Goal: Transaction & Acquisition: Obtain resource

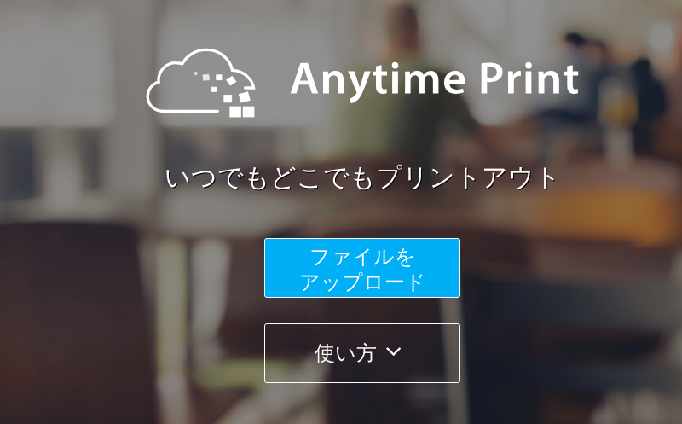
scroll to position [188, 0]
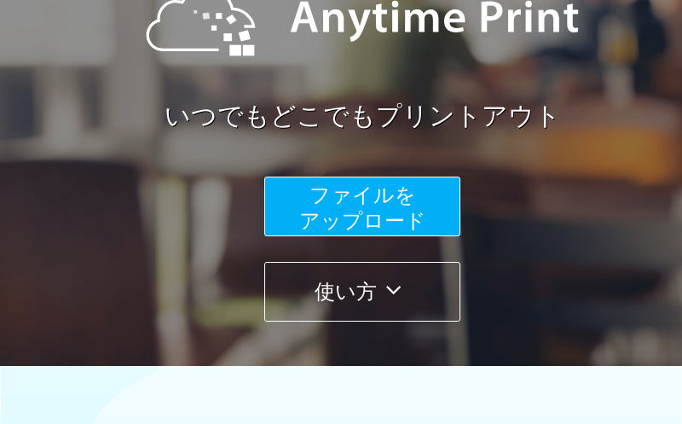
click at [306, 228] on span "ファイルを ​​アップロード" at bounding box center [362, 207] width 127 height 49
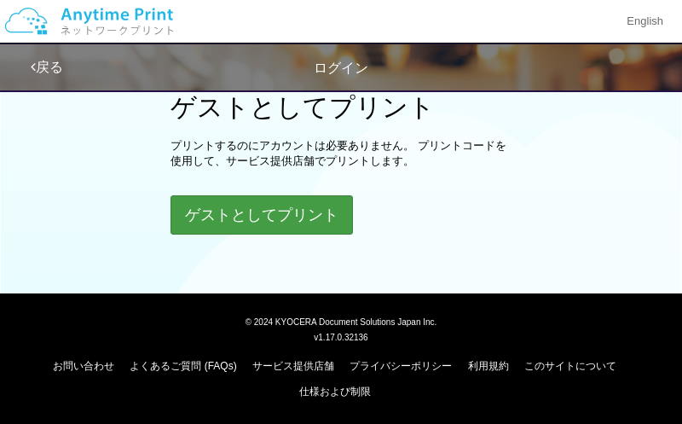
scroll to position [614, 0]
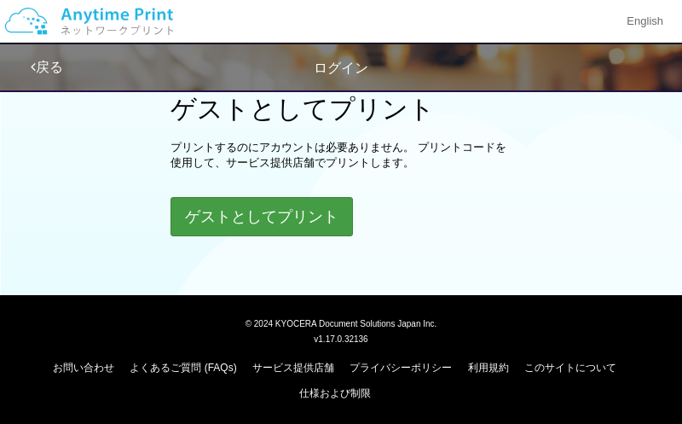
click at [306, 217] on button "ゲストとしてプリント" at bounding box center [261, 216] width 182 height 39
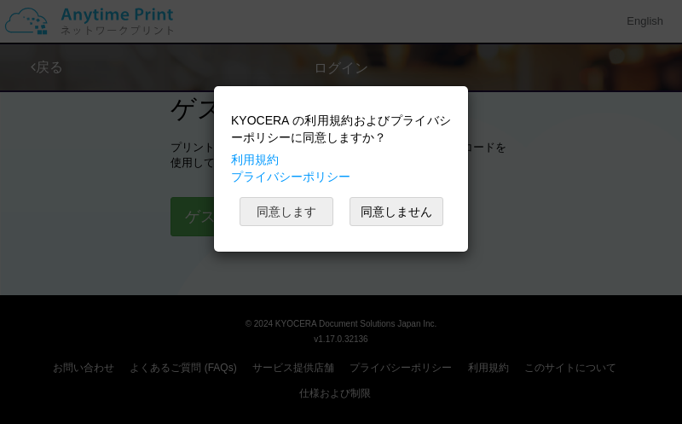
click at [301, 203] on button "同意します" at bounding box center [286, 211] width 94 height 29
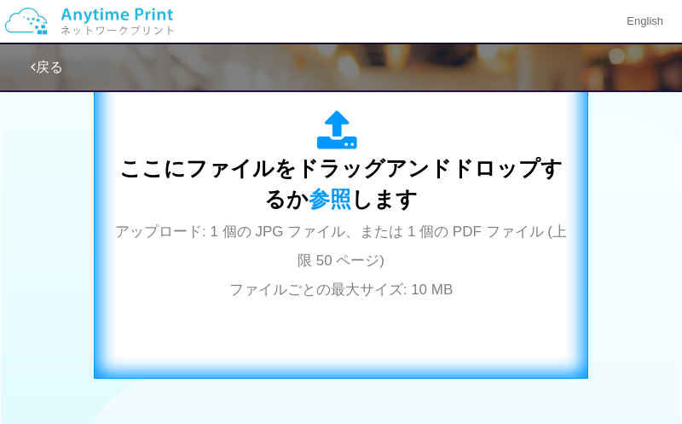
scroll to position [543, 0]
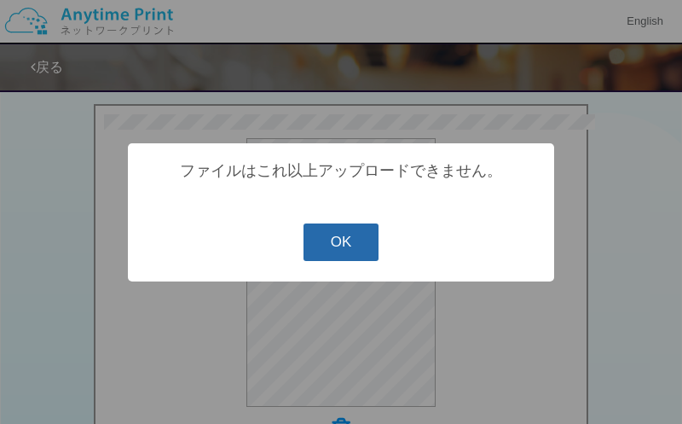
click at [348, 247] on button "OK" at bounding box center [341, 241] width 76 height 37
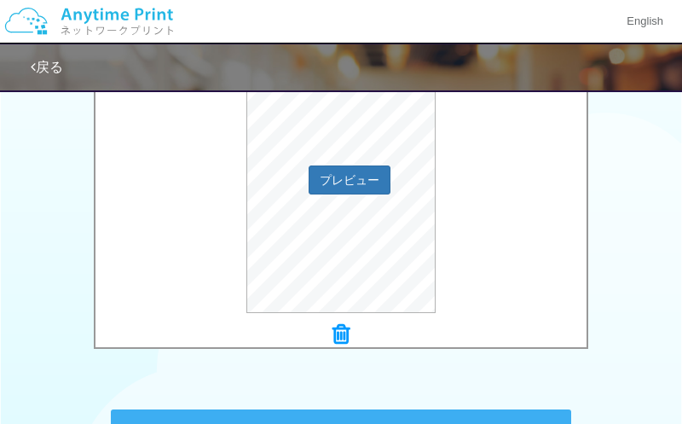
scroll to position [657, 0]
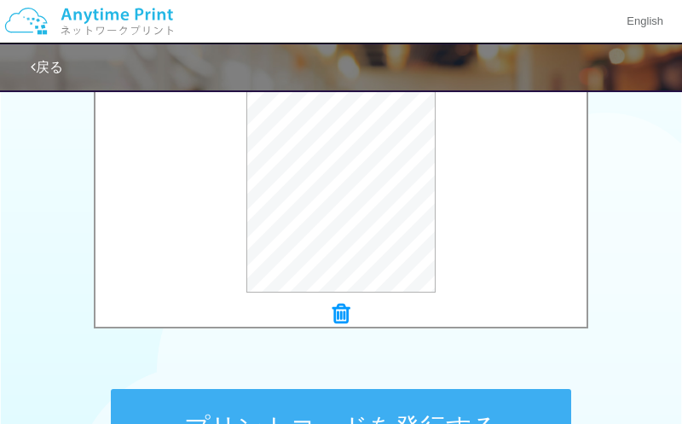
click at [345, 318] on icon at bounding box center [340, 314] width 17 height 22
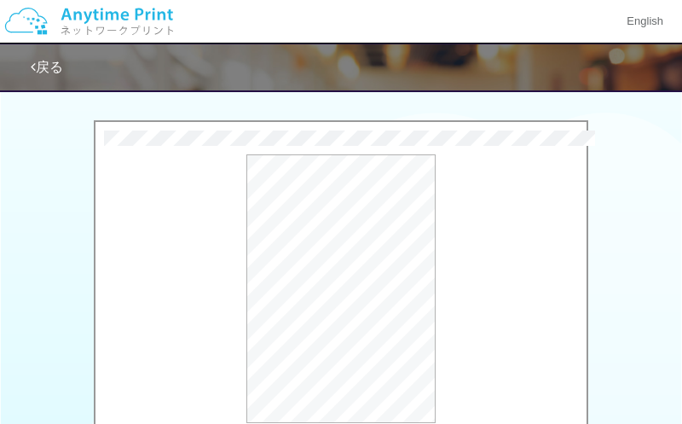
scroll to position [863, 0]
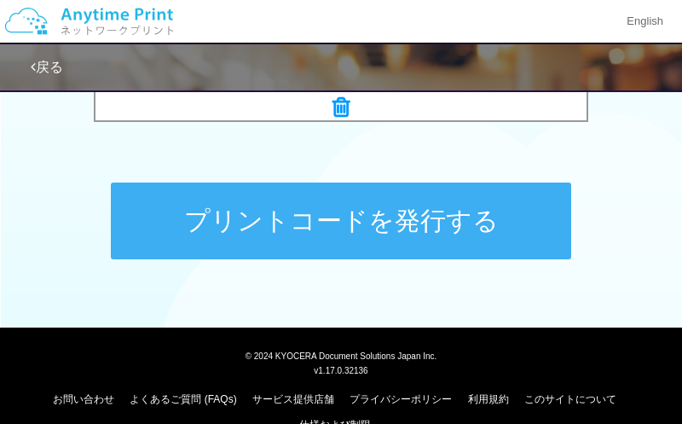
click at [416, 233] on button "プリントコードを発行する" at bounding box center [341, 220] width 460 height 77
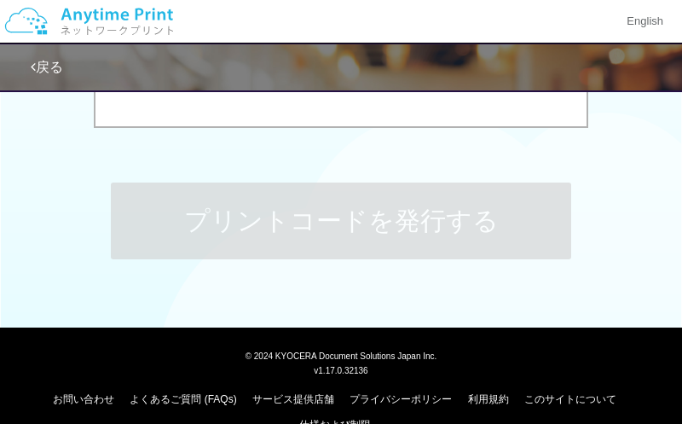
scroll to position [0, 0]
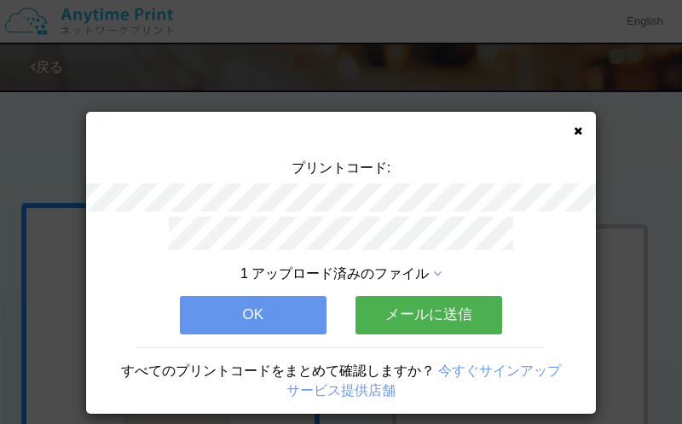
click at [290, 319] on button "OK" at bounding box center [253, 314] width 147 height 37
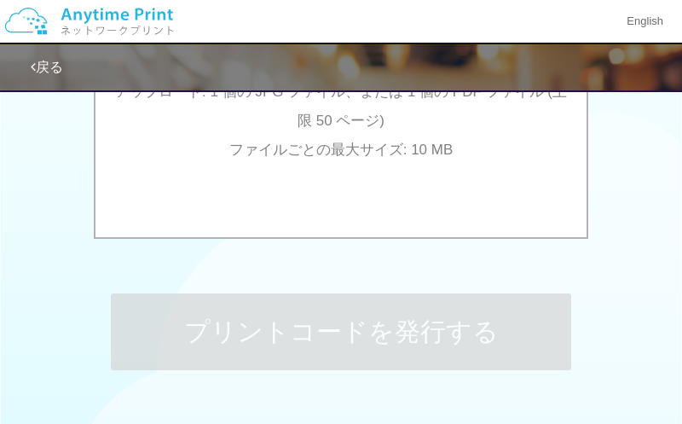
scroll to position [653, 0]
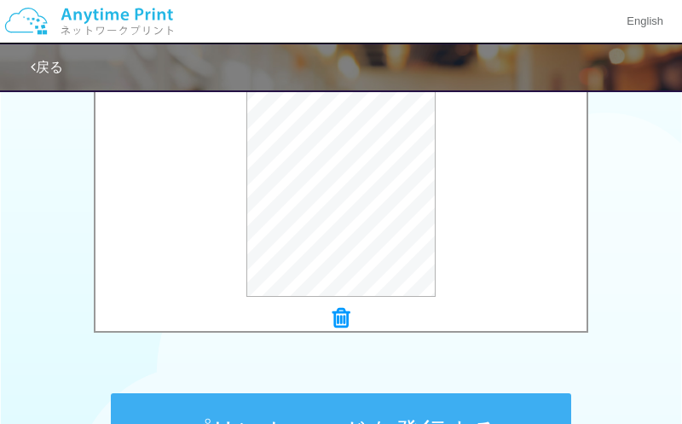
click at [500, 405] on button "プリントコードを発行する" at bounding box center [341, 431] width 460 height 77
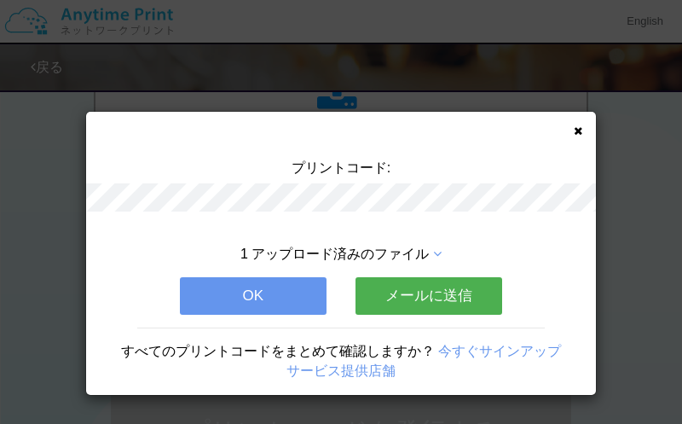
scroll to position [0, 0]
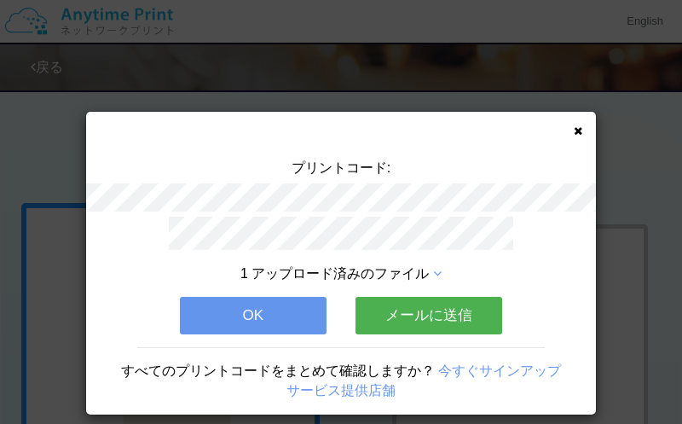
click at [271, 317] on button "OK" at bounding box center [253, 315] width 147 height 37
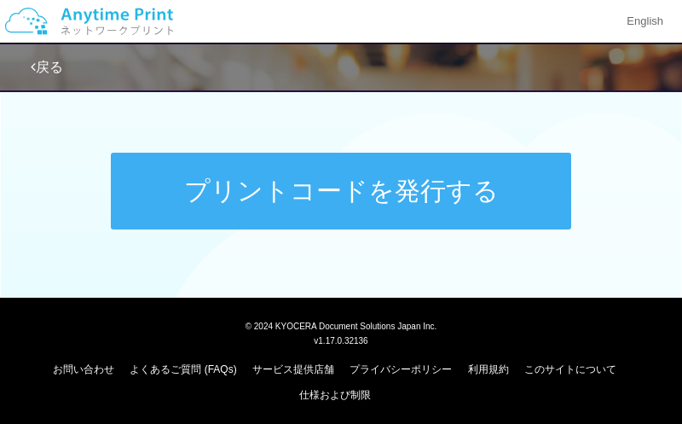
scroll to position [723, 0]
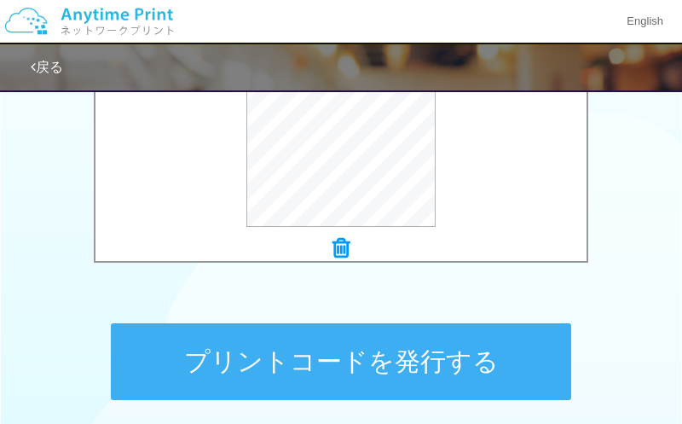
click at [365, 349] on button "プリントコードを発行する" at bounding box center [341, 361] width 460 height 77
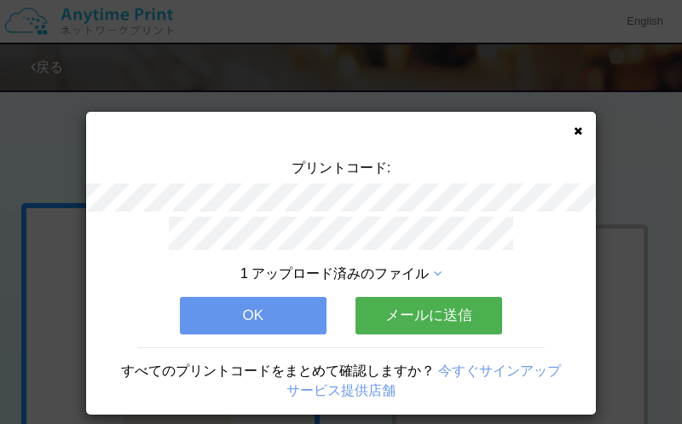
scroll to position [0, 0]
click at [283, 312] on button "OK" at bounding box center [253, 315] width 147 height 37
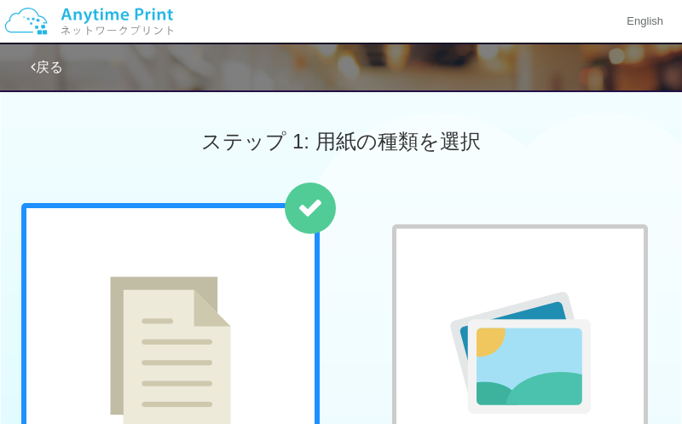
scroll to position [199, 0]
